Goal: Task Accomplishment & Management: Use online tool/utility

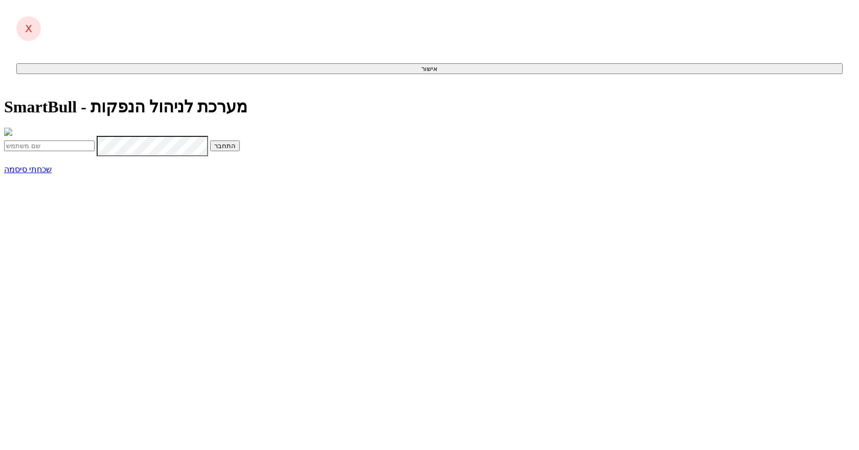
type input "[EMAIL_ADDRESS][DOMAIN_NAME]"
click at [240, 151] on button "התחבר" at bounding box center [225, 146] width 30 height 11
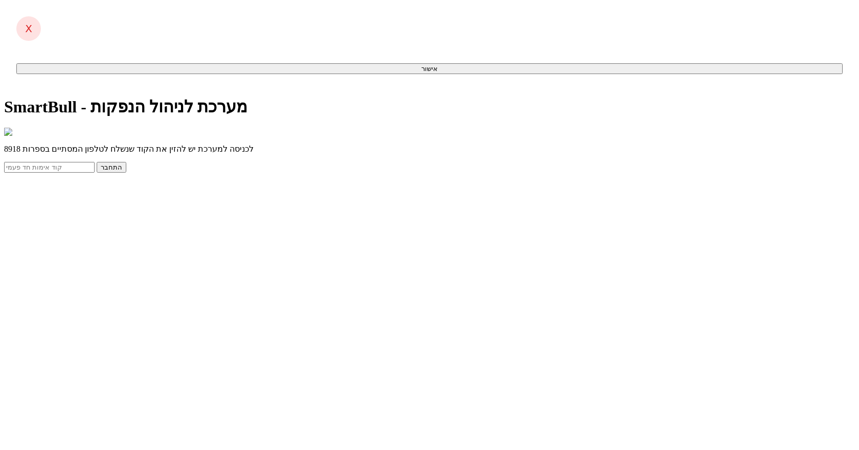
click at [95, 173] on input "text" at bounding box center [49, 167] width 91 height 11
type input "061390"
click at [97, 162] on button "התחבר" at bounding box center [112, 167] width 30 height 11
click at [126, 173] on button "התחבר" at bounding box center [112, 167] width 30 height 11
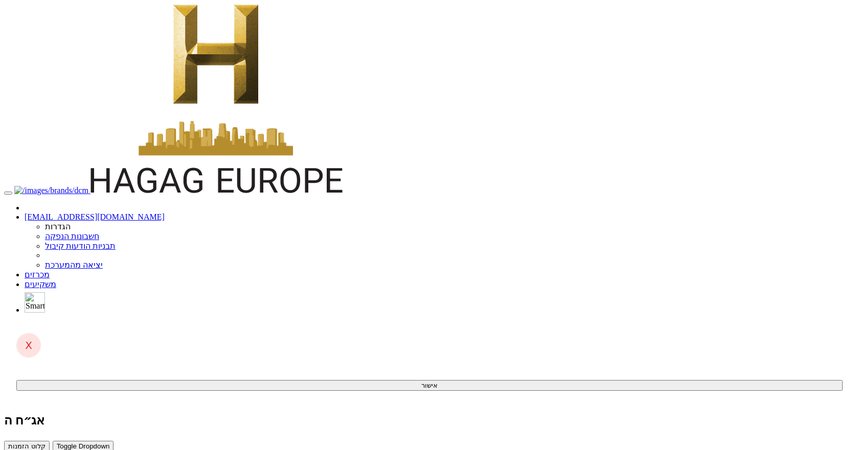
copy td "talg@agilityfund.co.il"
drag, startPoint x: 622, startPoint y: 209, endPoint x: 697, endPoint y: 211, distance: 75.2
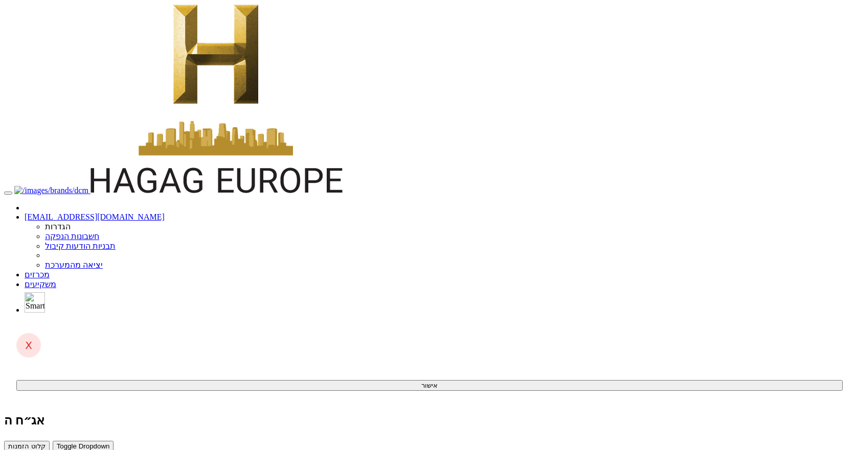
copy td "Agility Strategies LP"
click at [50, 441] on button "קלוט הזמנות" at bounding box center [27, 446] width 46 height 11
